Goal: Information Seeking & Learning: Learn about a topic

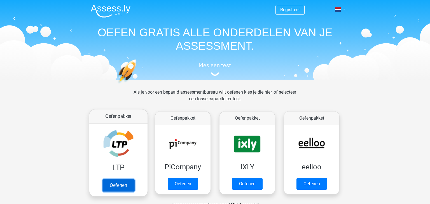
click at [116, 185] on link "Oefenen" at bounding box center [118, 185] width 32 height 12
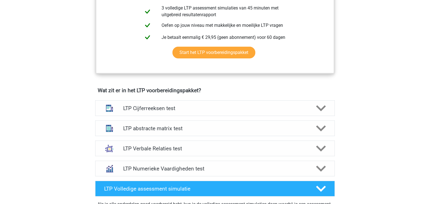
scroll to position [282, 0]
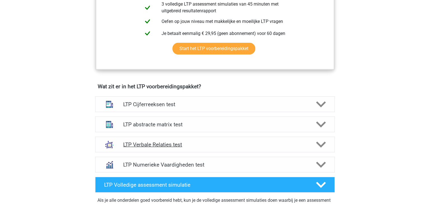
click at [322, 145] on polygon at bounding box center [321, 145] width 10 height 6
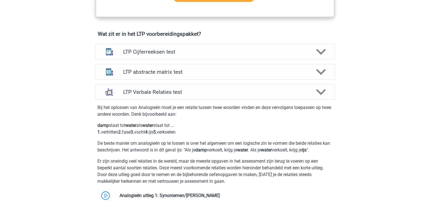
scroll to position [337, 0]
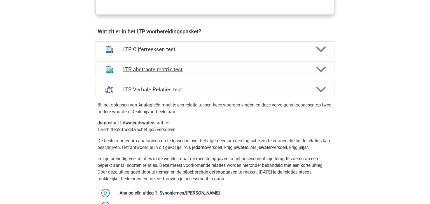
click at [318, 69] on polygon at bounding box center [321, 69] width 10 height 6
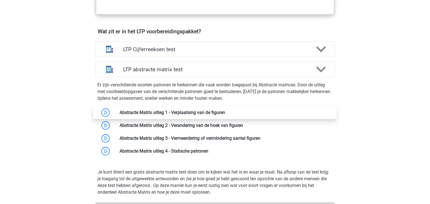
click at [225, 110] on link at bounding box center [225, 112] width 0 height 5
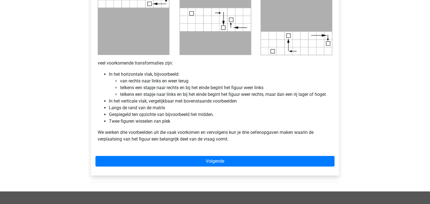
scroll to position [310, 0]
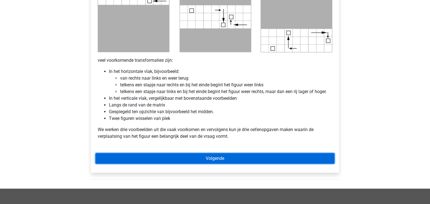
click at [205, 159] on link "Volgende" at bounding box center [214, 158] width 239 height 11
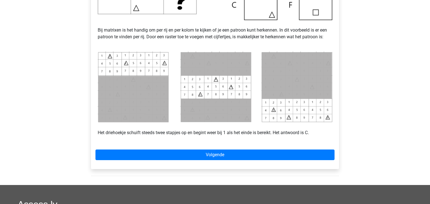
scroll to position [233, 0]
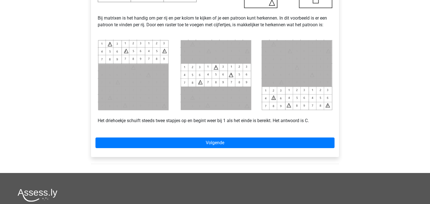
click at [418, 102] on div "Registreer Nederlands English" at bounding box center [215, 44] width 430 height 554
drag, startPoint x: 419, startPoint y: 100, endPoint x: 429, endPoint y: 87, distance: 16.7
click at [424, 82] on div "Registreer Nederlands English" at bounding box center [215, 44] width 430 height 554
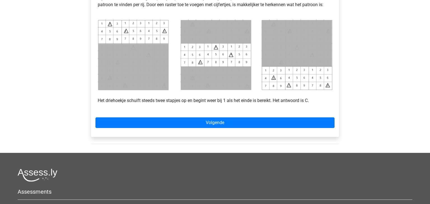
scroll to position [276, 0]
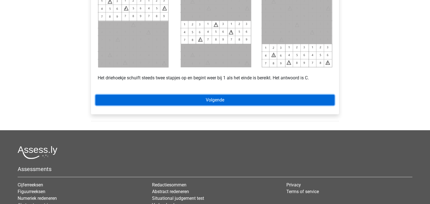
click at [204, 97] on link "Volgende" at bounding box center [214, 100] width 239 height 11
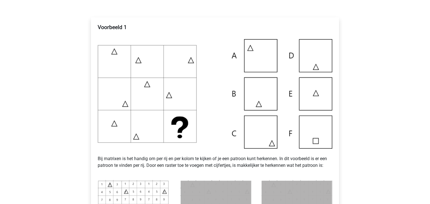
scroll to position [90, 0]
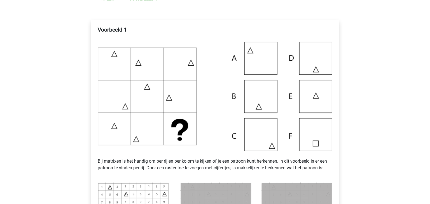
click at [426, 48] on div "Registreer Nederlands English" at bounding box center [215, 187] width 430 height 554
drag, startPoint x: 429, startPoint y: 116, endPoint x: 429, endPoint y: 101, distance: 15.4
click at [429, 101] on html "Registreer Nederlands English" at bounding box center [215, 187] width 430 height 554
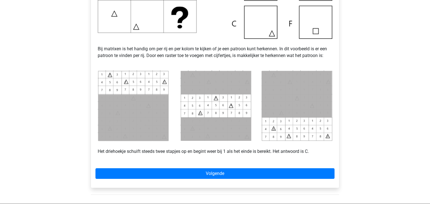
scroll to position [210, 0]
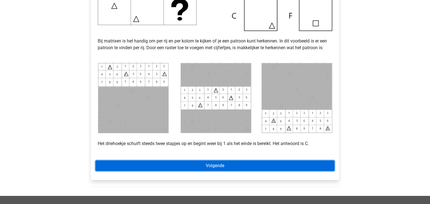
click at [220, 165] on link "Volgende" at bounding box center [214, 166] width 239 height 11
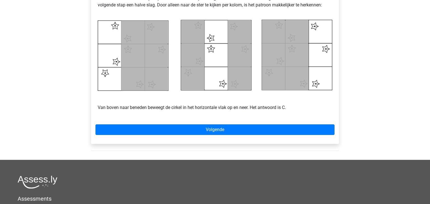
scroll to position [257, 0]
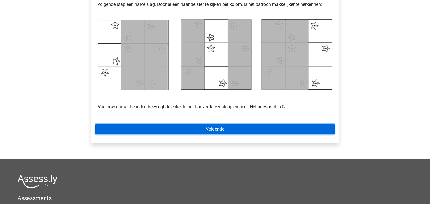
click at [196, 129] on link "Volgende" at bounding box center [214, 129] width 239 height 11
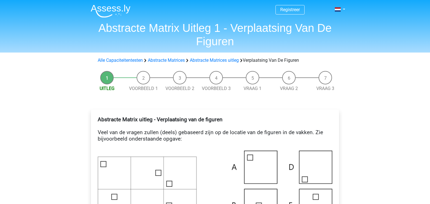
scroll to position [310, 0]
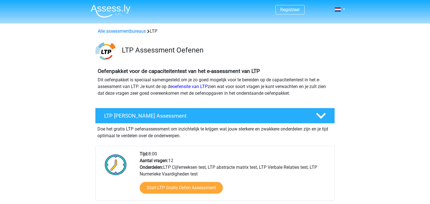
scroll to position [337, 0]
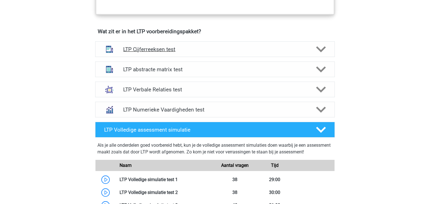
click at [140, 46] on h4 "LTP Cijferreeksen test" at bounding box center [214, 49] width 183 height 6
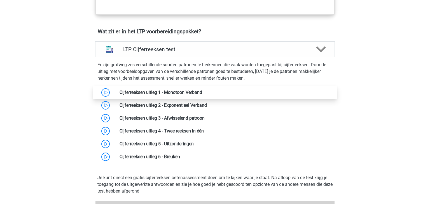
click at [202, 92] on link at bounding box center [202, 92] width 0 height 5
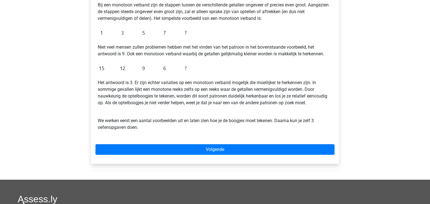
scroll to position [115, 0]
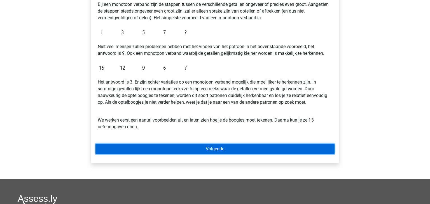
click at [225, 150] on link "Volgende" at bounding box center [214, 149] width 239 height 11
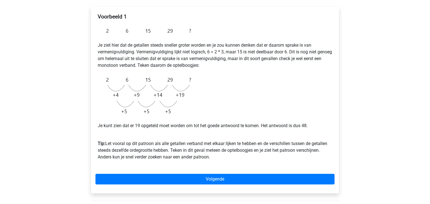
scroll to position [94, 0]
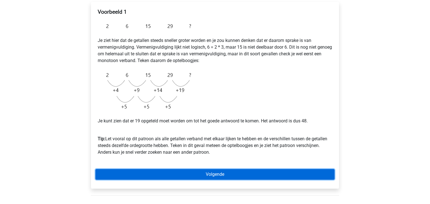
click at [212, 175] on link "Volgende" at bounding box center [214, 174] width 239 height 11
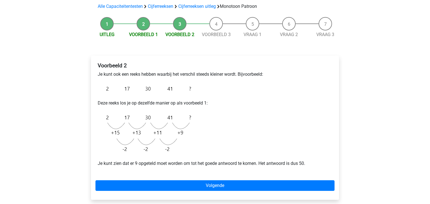
scroll to position [43, 0]
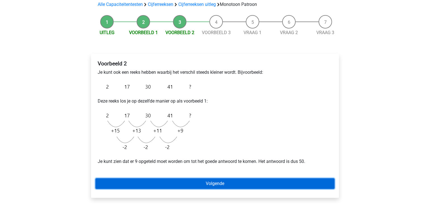
click at [209, 181] on link "Volgende" at bounding box center [214, 183] width 239 height 11
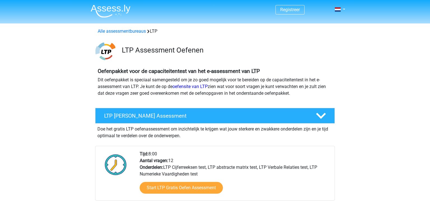
scroll to position [337, 0]
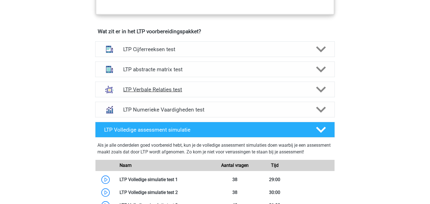
click at [143, 87] on h4 "LTP Verbale Relaties test" at bounding box center [214, 89] width 183 height 6
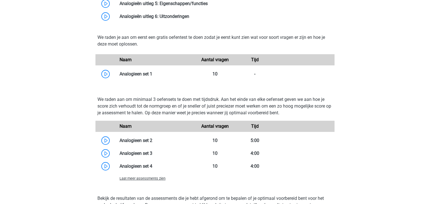
scroll to position [580, 0]
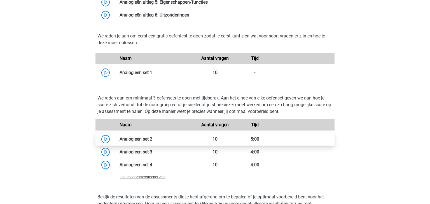
click at [152, 139] on link at bounding box center [152, 138] width 0 height 5
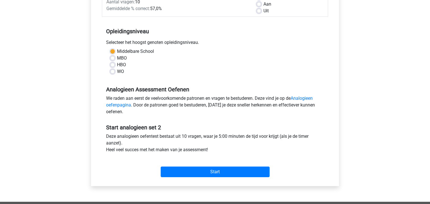
scroll to position [93, 0]
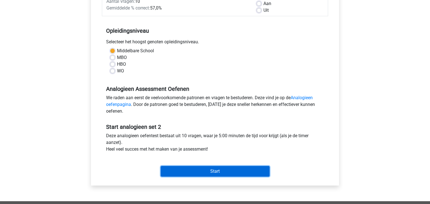
click at [207, 171] on input "Start" at bounding box center [215, 171] width 109 height 11
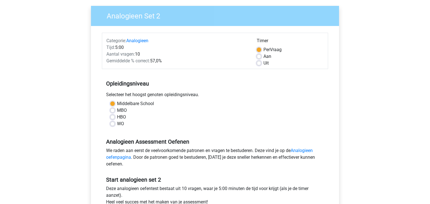
scroll to position [39, 0]
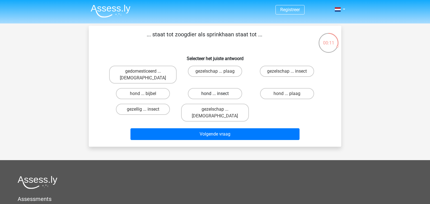
click at [215, 88] on label "hond ... insect" at bounding box center [215, 93] width 54 height 11
click at [215, 94] on input "hond ... insect" at bounding box center [217, 96] width 4 height 4
radio input "true"
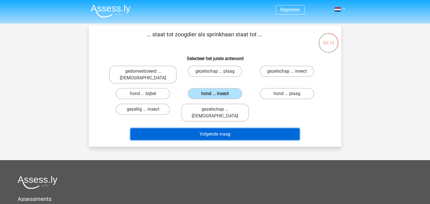
click at [212, 128] on button "Volgende vraag" at bounding box center [214, 134] width 169 height 12
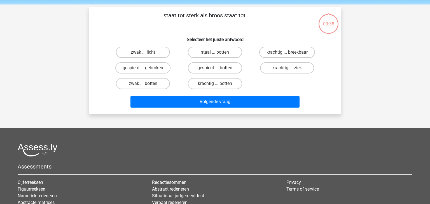
scroll to position [26, 0]
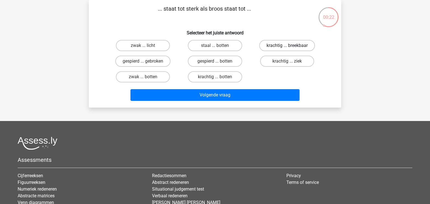
click at [276, 43] on label "krachtig ... breekbaar" at bounding box center [287, 45] width 56 height 11
click at [287, 46] on input "krachtig ... breekbaar" at bounding box center [289, 48] width 4 height 4
radio input "true"
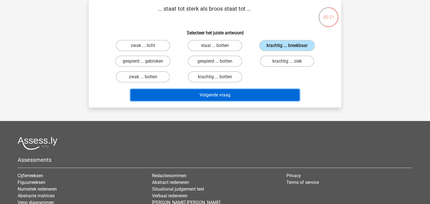
click at [231, 91] on button "Volgende vraag" at bounding box center [214, 95] width 169 height 12
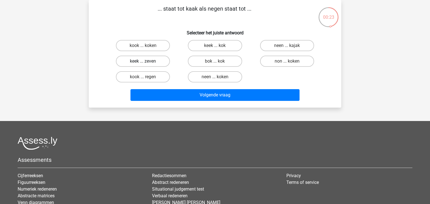
click at [156, 61] on label "keek ... zeven" at bounding box center [143, 61] width 54 height 11
click at [147, 61] on input "keek ... zeven" at bounding box center [145, 63] width 4 height 4
radio input "true"
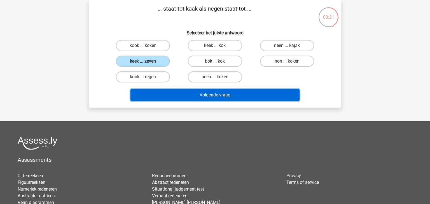
click at [201, 93] on button "Volgende vraag" at bounding box center [214, 95] width 169 height 12
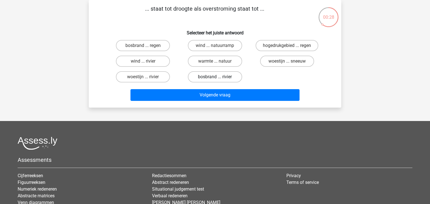
click at [212, 75] on label "bosbrand ... rivier" at bounding box center [215, 76] width 54 height 11
click at [215, 77] on input "bosbrand ... rivier" at bounding box center [217, 79] width 4 height 4
radio input "true"
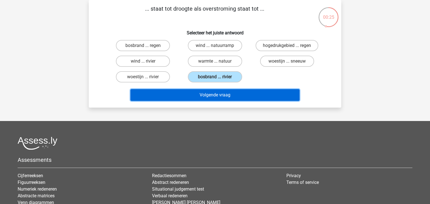
click at [221, 92] on button "Volgende vraag" at bounding box center [214, 95] width 169 height 12
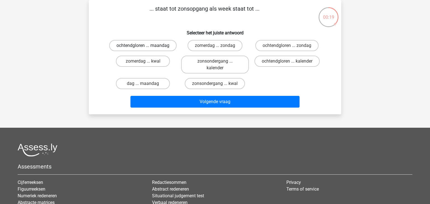
click at [139, 45] on label "ochtendgloren ... maandag" at bounding box center [142, 45] width 67 height 11
click at [143, 46] on input "ochtendgloren ... maandag" at bounding box center [145, 48] width 4 height 4
radio input "true"
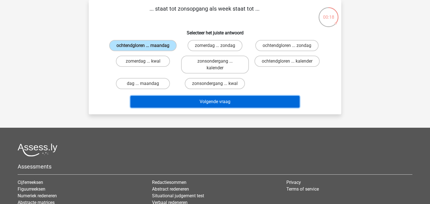
click at [206, 99] on button "Volgende vraag" at bounding box center [214, 102] width 169 height 12
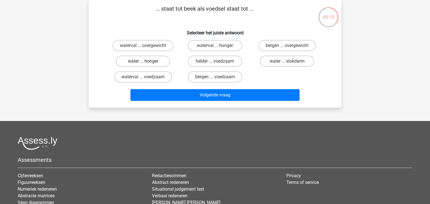
click at [149, 61] on label "water ... honger" at bounding box center [143, 61] width 54 height 11
click at [147, 61] on input "water ... honger" at bounding box center [145, 63] width 4 height 4
radio input "true"
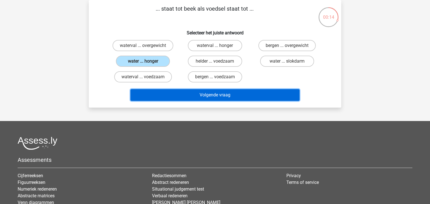
click at [206, 94] on button "Volgende vraag" at bounding box center [214, 95] width 169 height 12
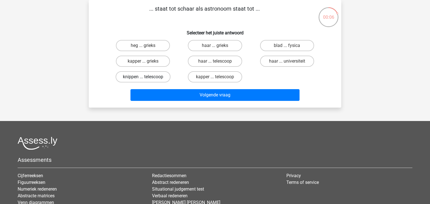
click at [152, 75] on label "knippen ... telescoop" at bounding box center [143, 76] width 55 height 11
click at [147, 77] on input "knippen ... telescoop" at bounding box center [145, 79] width 4 height 4
radio input "true"
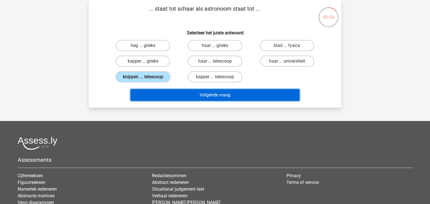
click at [215, 93] on button "Volgende vraag" at bounding box center [214, 95] width 169 height 12
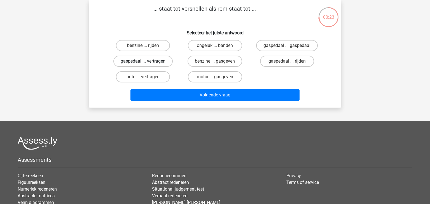
click at [162, 62] on label "gaspedaal ... vertragen" at bounding box center [142, 61] width 59 height 11
click at [147, 62] on input "gaspedaal ... vertragen" at bounding box center [145, 63] width 4 height 4
radio input "true"
click at [162, 62] on label "gaspedaal ... vertragen" at bounding box center [142, 61] width 59 height 11
click at [147, 62] on input "gaspedaal ... vertragen" at bounding box center [145, 63] width 4 height 4
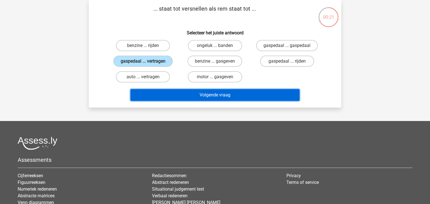
click at [196, 94] on button "Volgende vraag" at bounding box center [214, 95] width 169 height 12
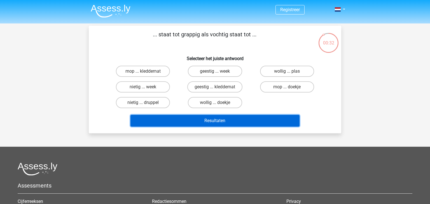
click at [210, 120] on button "Resultaten" at bounding box center [214, 121] width 169 height 12
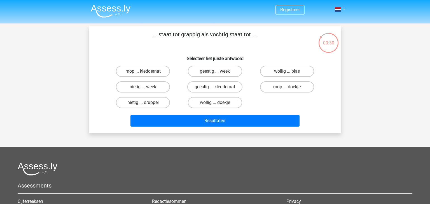
click at [173, 50] on div "... staat tot grappig als vochtig staat tot ... Selecteer het juiste antwoord m…" at bounding box center [215, 79] width 248 height 99
click at [219, 72] on label "geestig ... week" at bounding box center [215, 71] width 54 height 11
click at [218, 72] on input "geestig ... week" at bounding box center [217, 73] width 4 height 4
radio input "true"
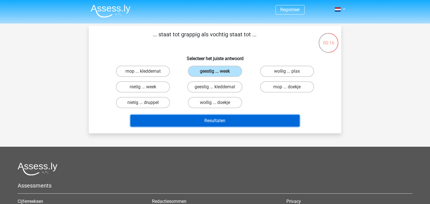
click at [221, 120] on button "Resultaten" at bounding box center [214, 121] width 169 height 12
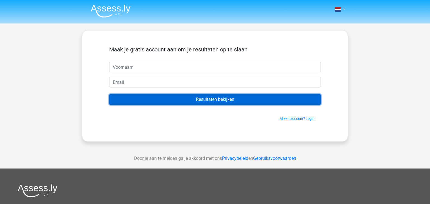
click at [210, 98] on input "Resultaten bekijken" at bounding box center [214, 99] width 211 height 11
drag, startPoint x: 212, startPoint y: 98, endPoint x: 208, endPoint y: 95, distance: 5.3
click at [209, 95] on input "Resultaten bekijken" at bounding box center [214, 99] width 211 height 11
click at [209, 100] on input "Resultaten bekijken" at bounding box center [214, 99] width 211 height 11
